Goal: Find specific page/section

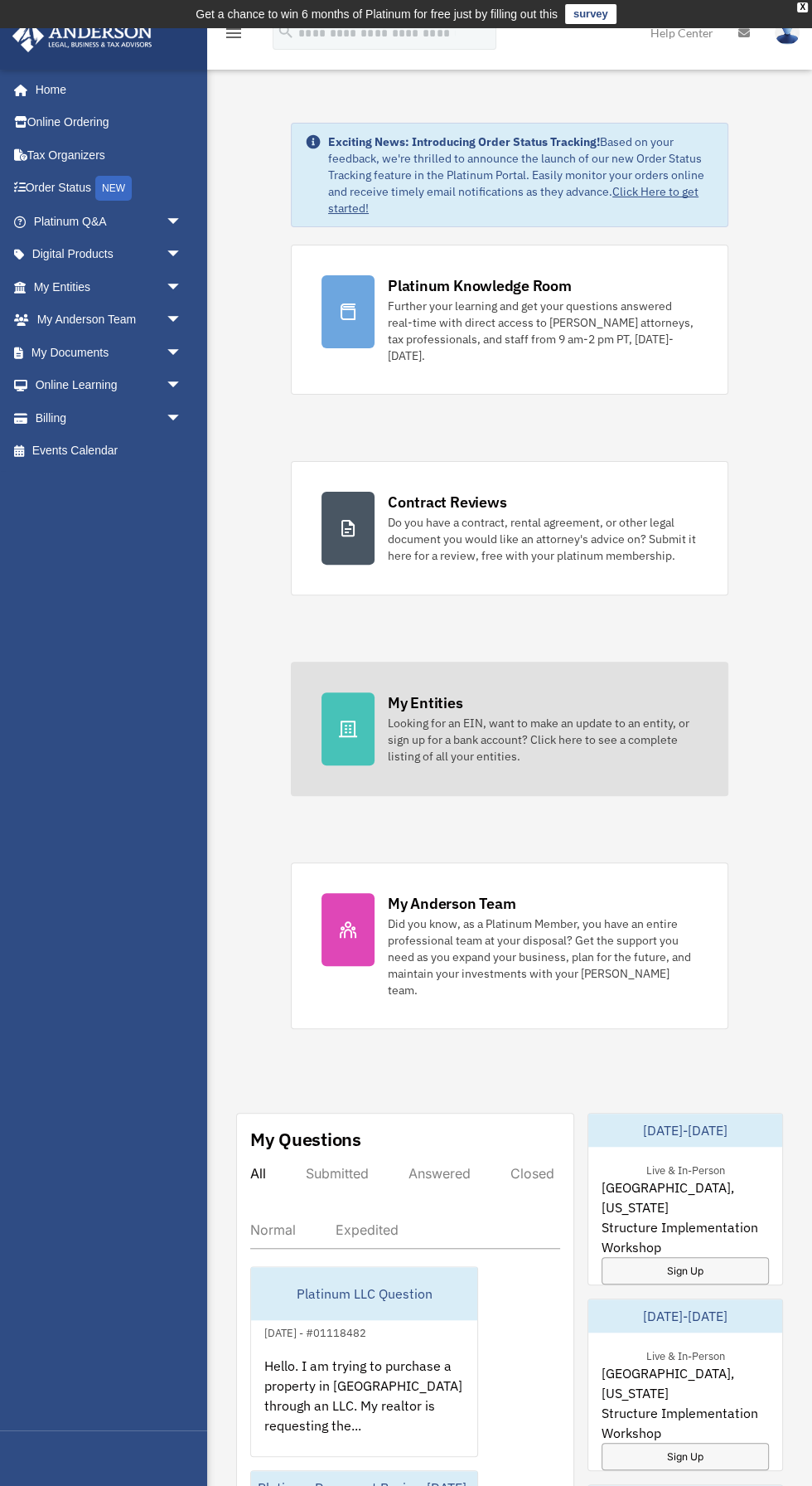
click at [584, 715] on div "Looking for an EIN, want to make an update to an entity, or sign up for a bank …" at bounding box center [542, 739] width 310 height 49
click at [446, 721] on div "Looking for an EIN, want to make an update to an entity, or sign up for a bank …" at bounding box center [542, 739] width 310 height 49
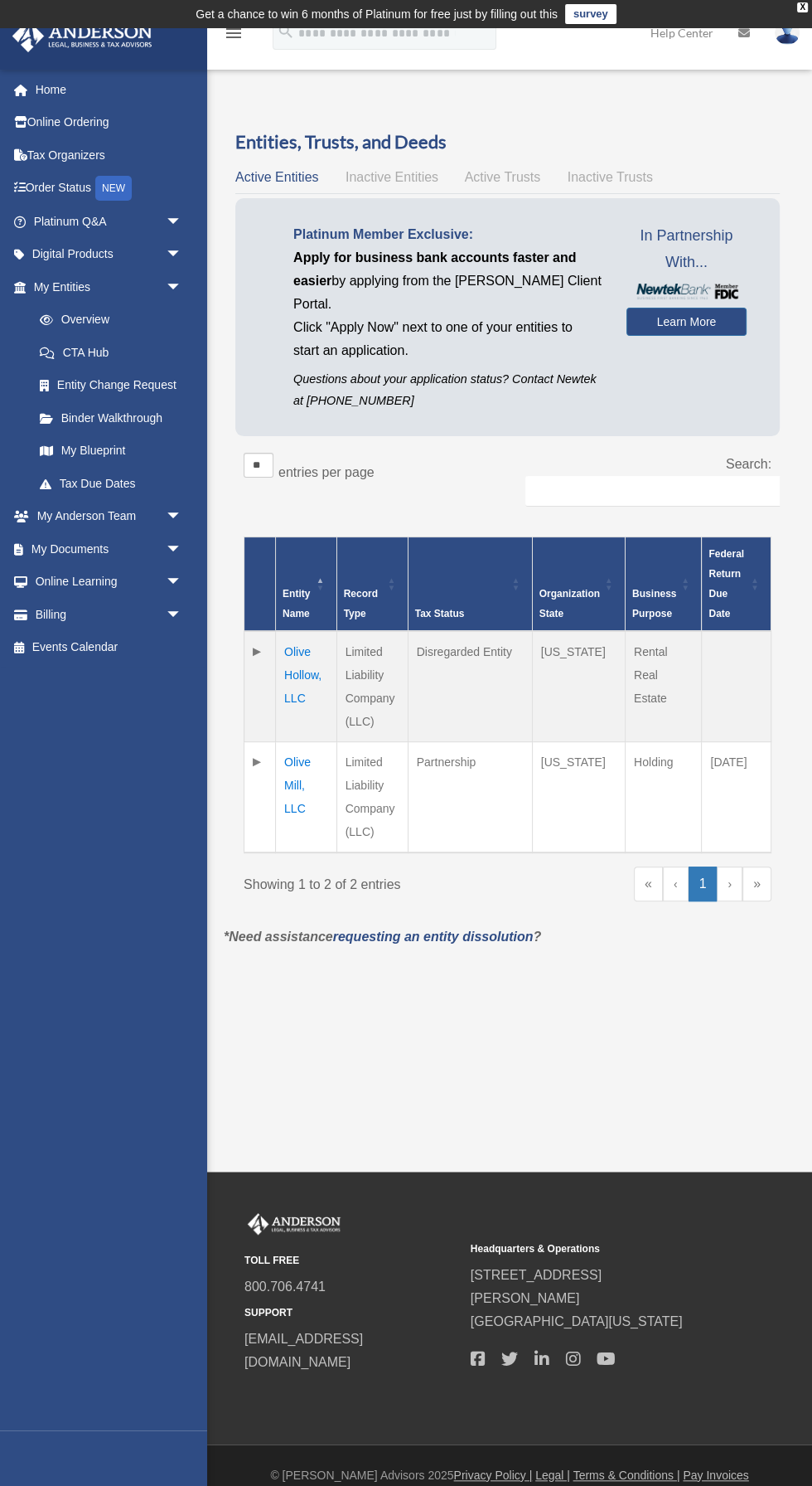
click at [321, 642] on td "Olive Hollow, LLC" at bounding box center [307, 687] width 61 height 112
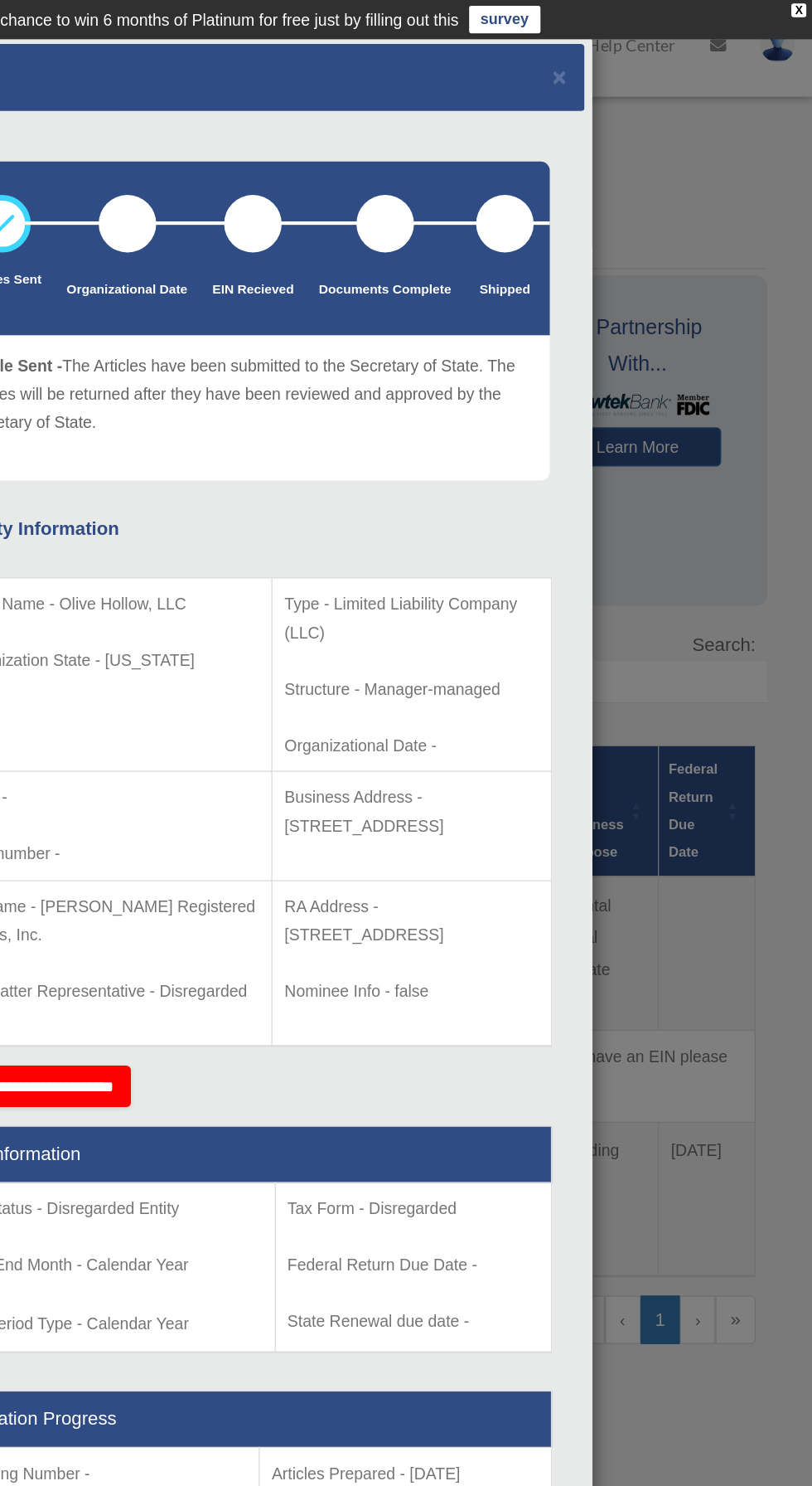
click at [306, 162] on div at bounding box center [319, 161] width 41 height 41
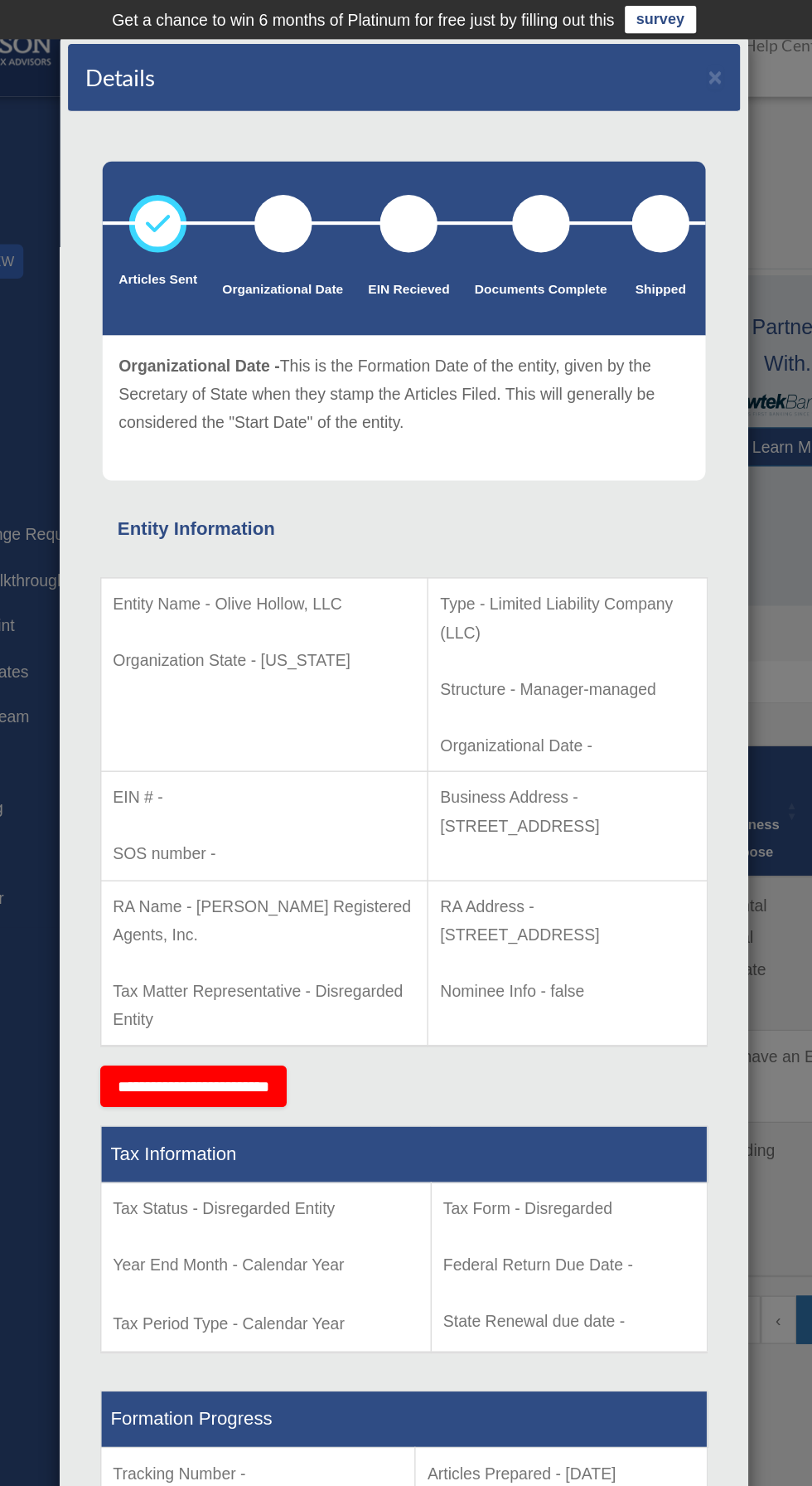
click at [680, 407] on div "Details × Articles Sent Organizational Date" at bounding box center [406, 743] width 812 height 1486
